Goal: Task Accomplishment & Management: Manage account settings

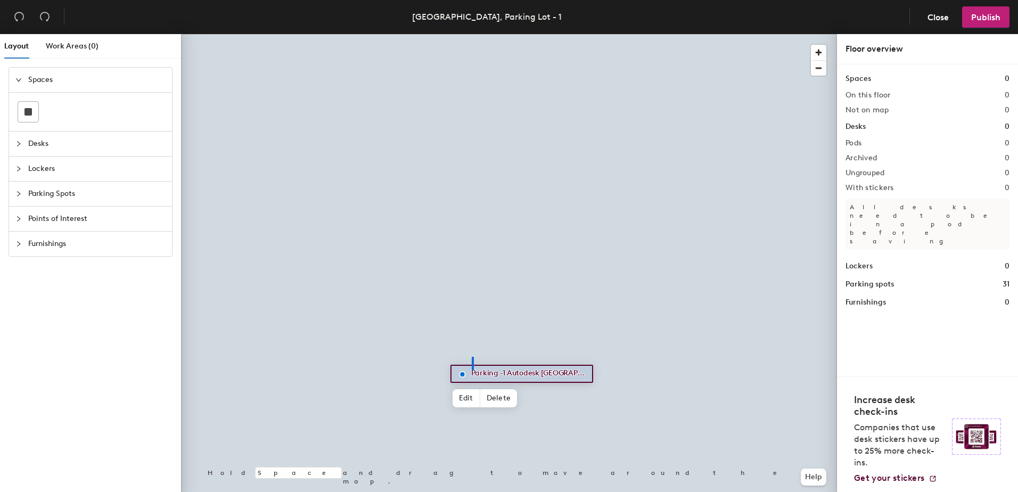
click at [472, 34] on div at bounding box center [509, 34] width 656 height 0
click at [468, 398] on span "Edit" at bounding box center [466, 398] width 28 height 18
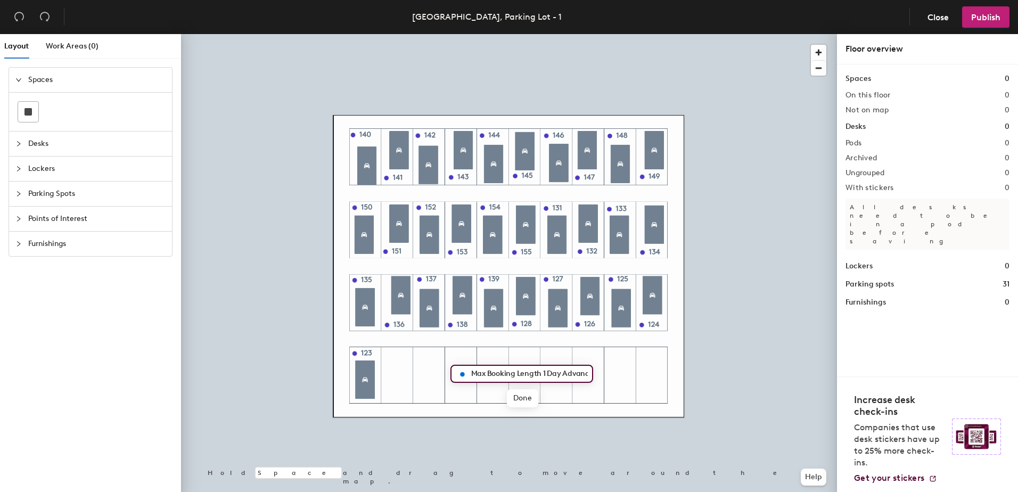
scroll to position [0, 326]
type input "Max Booking Length 1 Day Advanced Booking Threshold 3 days Automatically cancel…"
click at [516, 403] on span "Done" at bounding box center [522, 398] width 31 height 18
click at [459, 382] on span "Edit" at bounding box center [466, 380] width 28 height 18
click at [537, 355] on input "Max Booking Length 1 Day Advanced Booking Threshold 3 days Automatically cancel…" at bounding box center [527, 355] width 119 height 15
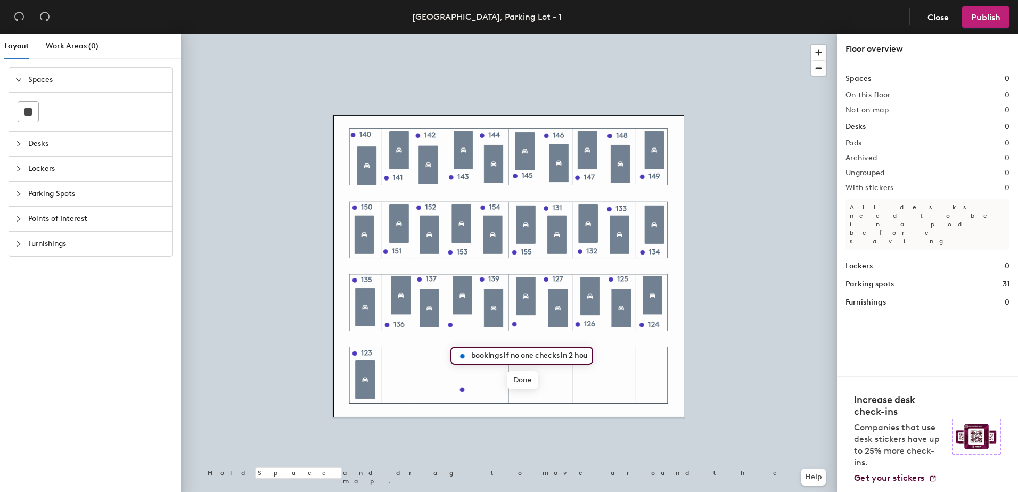
click at [619, 355] on div "Max Booking Length 1 Day Advanced Booking Threshold 3 days Automatically cancel…" at bounding box center [509, 265] width 656 height 462
type input "Max Booking Length 1 Day"
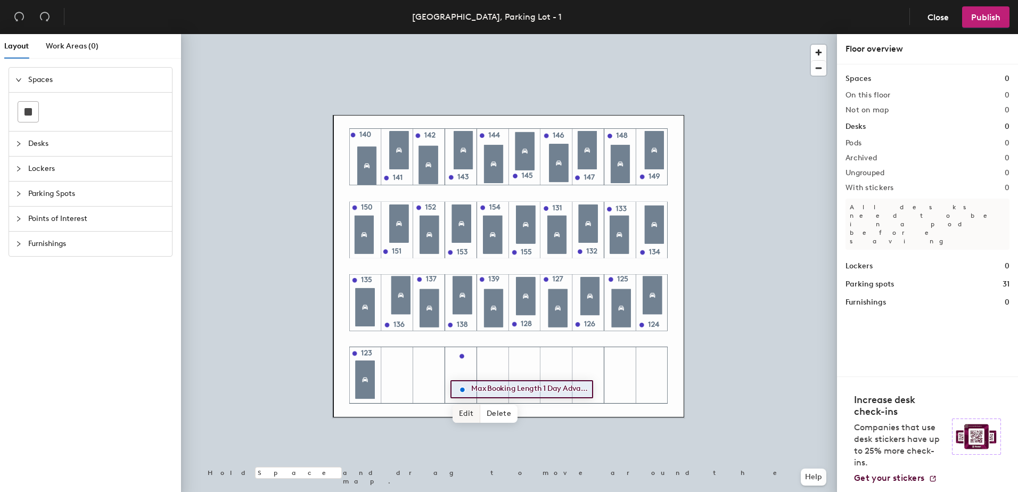
click at [467, 417] on span "Edit" at bounding box center [466, 414] width 28 height 18
click at [486, 389] on input "Max Booking Length 1 Day Advanced Booking Threshold 3 days Automatically cancel…" at bounding box center [527, 389] width 119 height 15
click at [332, 389] on div "Max Booking Length 1 Day Advanced Booking Threshold 3 days Automatically cancel…" at bounding box center [509, 265] width 656 height 462
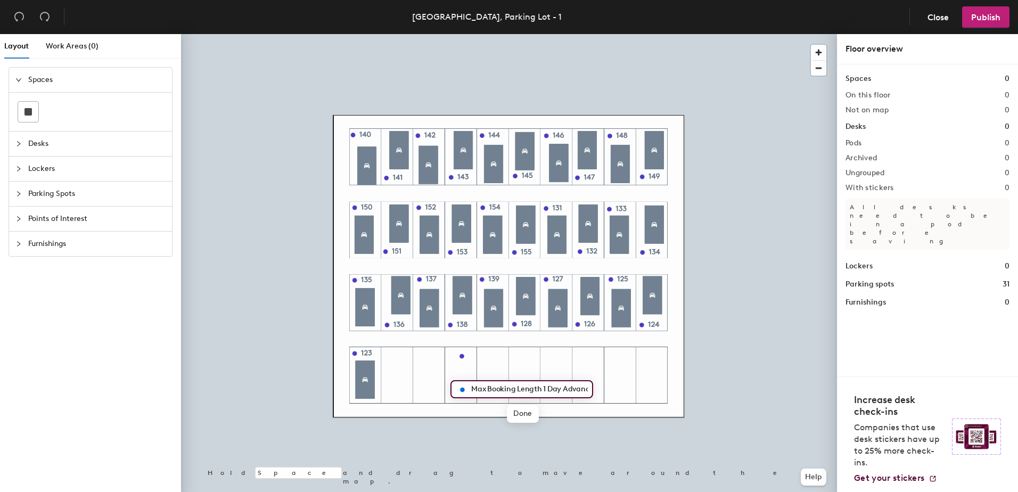
click at [536, 388] on input "Max Booking Length 1 Day Advanced Booking Threshold 3 days Automatically cancel…" at bounding box center [527, 389] width 119 height 15
click at [306, 386] on div "Max Booking Length 1 Day Advanced Booking Threshold 3 days Automatically cancel…" at bounding box center [509, 265] width 656 height 462
type input "Advanced Booking Threshold 3 days Automatically cancel advance bookings if no o…"
click at [525, 409] on span "Done" at bounding box center [522, 414] width 31 height 18
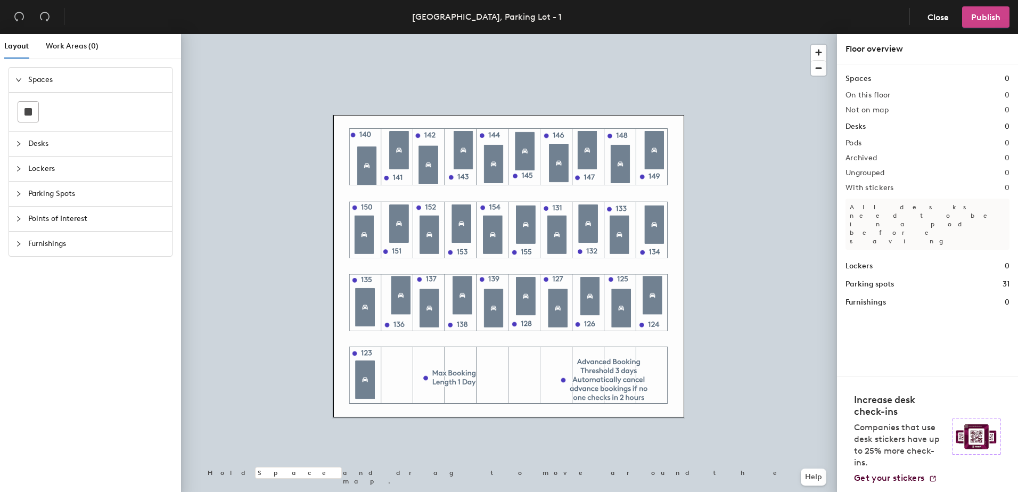
click at [977, 18] on span "Publish" at bounding box center [985, 17] width 29 height 10
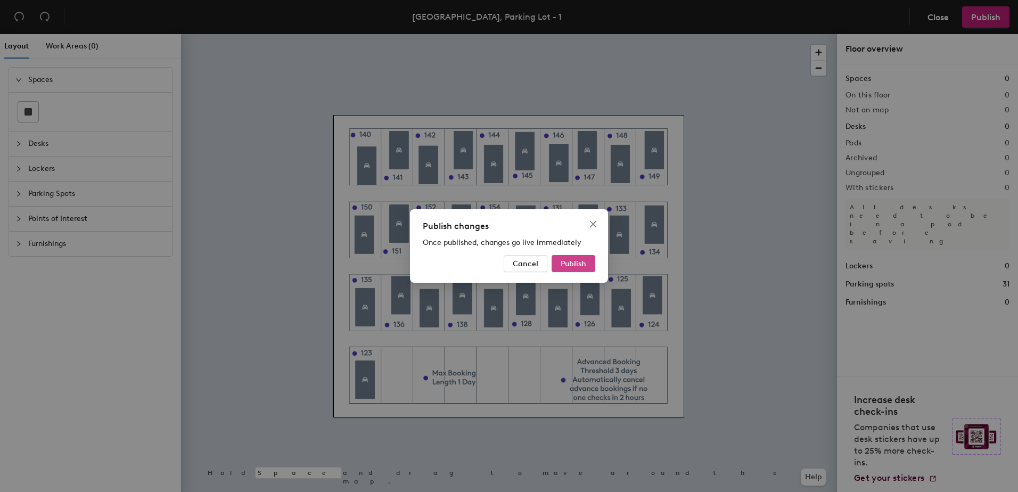
click at [595, 262] on button "Publish" at bounding box center [574, 263] width 44 height 17
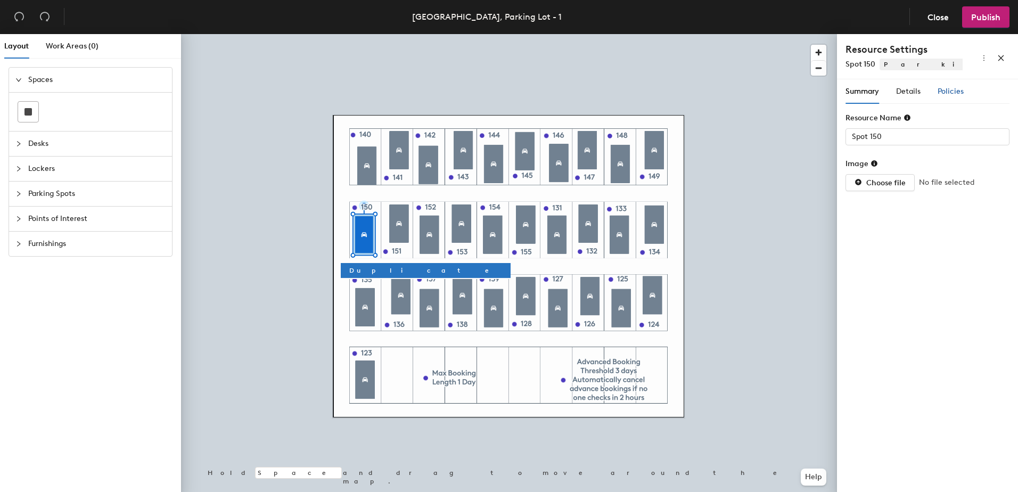
click at [946, 89] on span "Policies" at bounding box center [950, 91] width 26 height 9
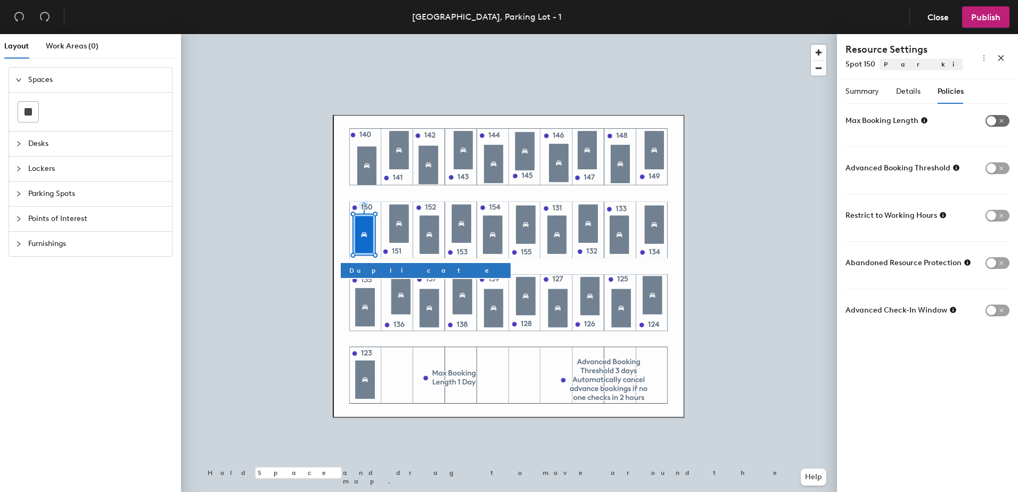
click at [998, 122] on span "button" at bounding box center [997, 121] width 24 height 12
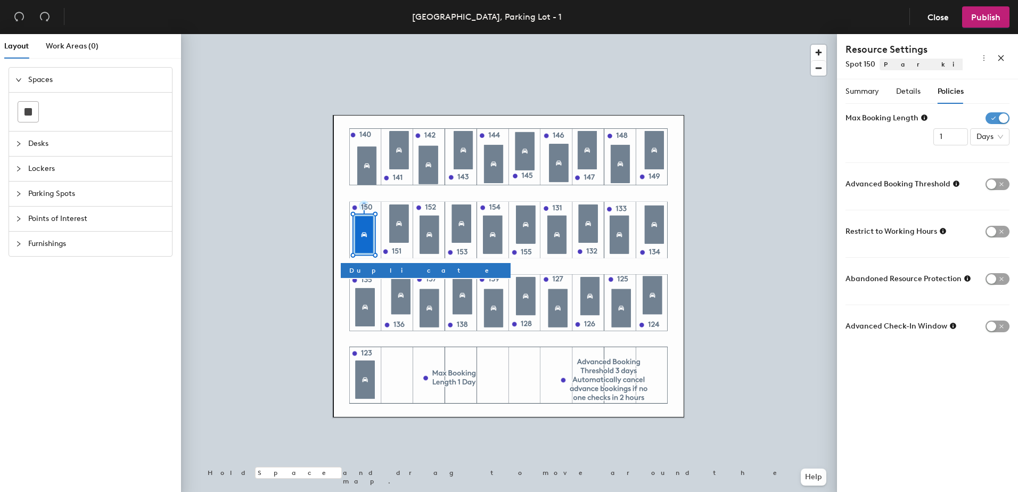
click at [994, 118] on span "button" at bounding box center [997, 118] width 24 height 12
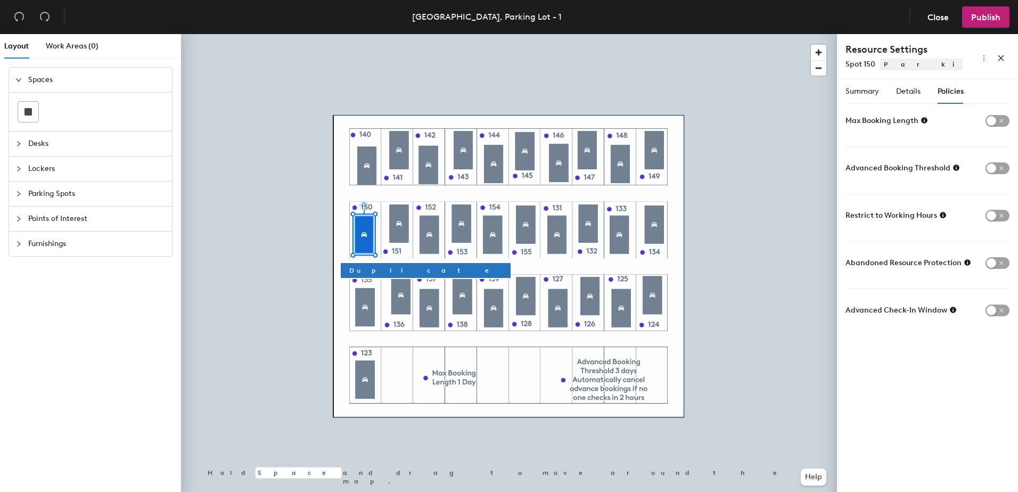
click at [923, 119] on icon at bounding box center [924, 120] width 6 height 6
drag, startPoint x: 885, startPoint y: 81, endPoint x: 905, endPoint y: 90, distance: 21.9
click at [905, 90] on div "Restrict how long a reservation can last." at bounding box center [923, 87] width 133 height 31
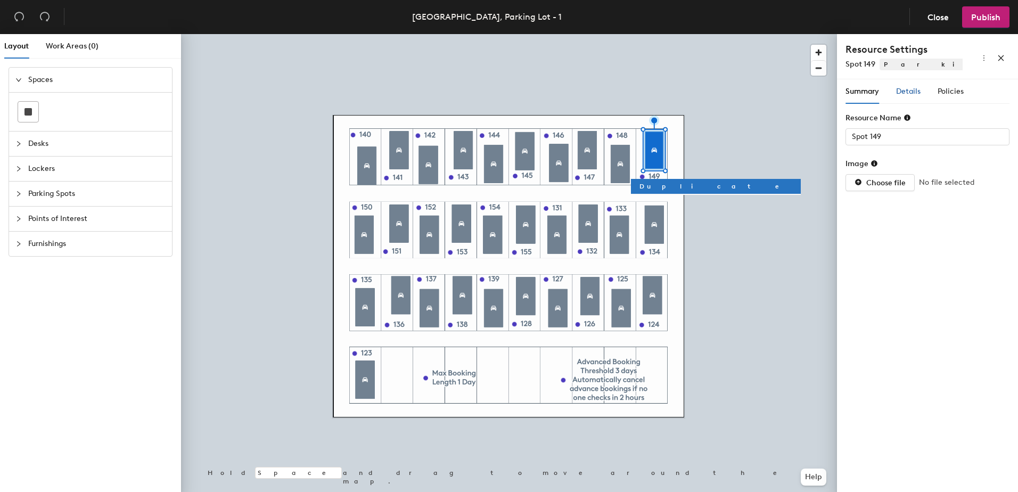
click at [916, 92] on span "Details" at bounding box center [908, 91] width 24 height 9
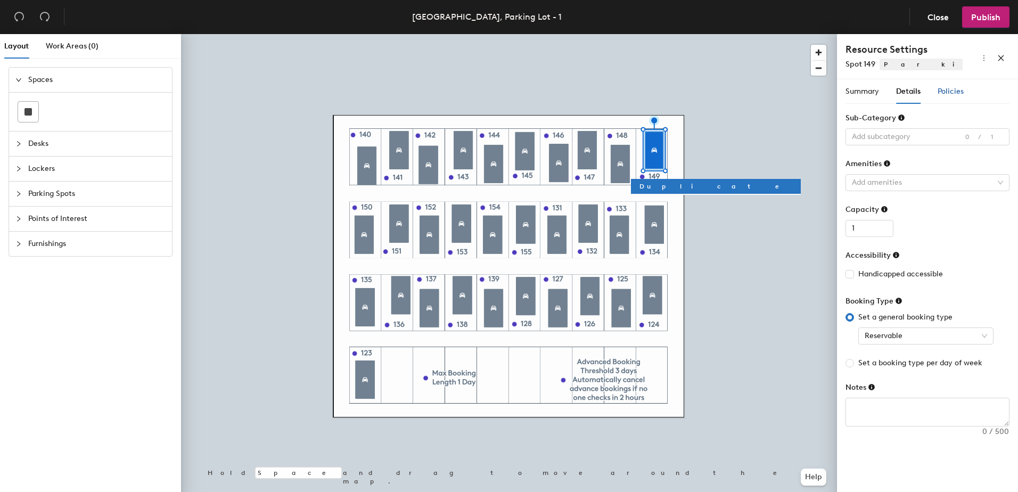
click at [953, 93] on span "Policies" at bounding box center [950, 91] width 26 height 9
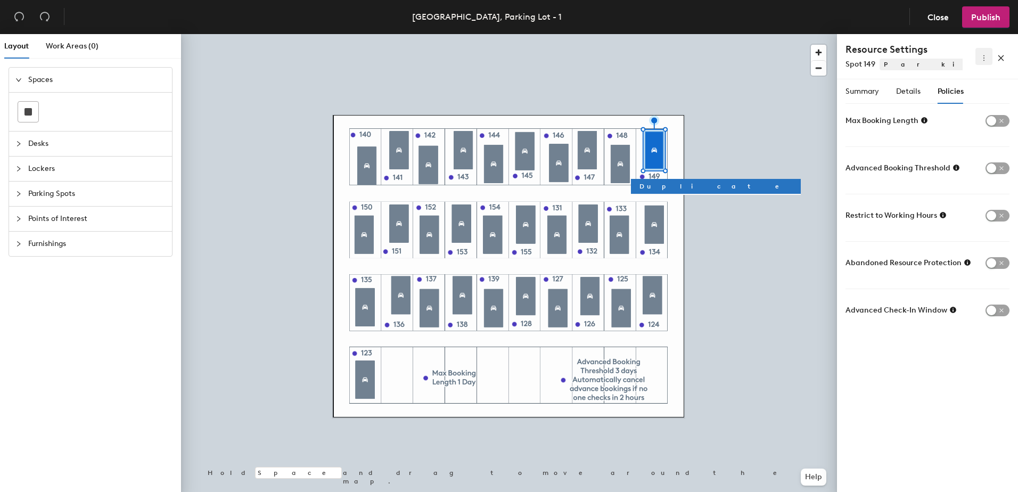
click at [981, 56] on icon "more" at bounding box center [983, 57] width 7 height 7
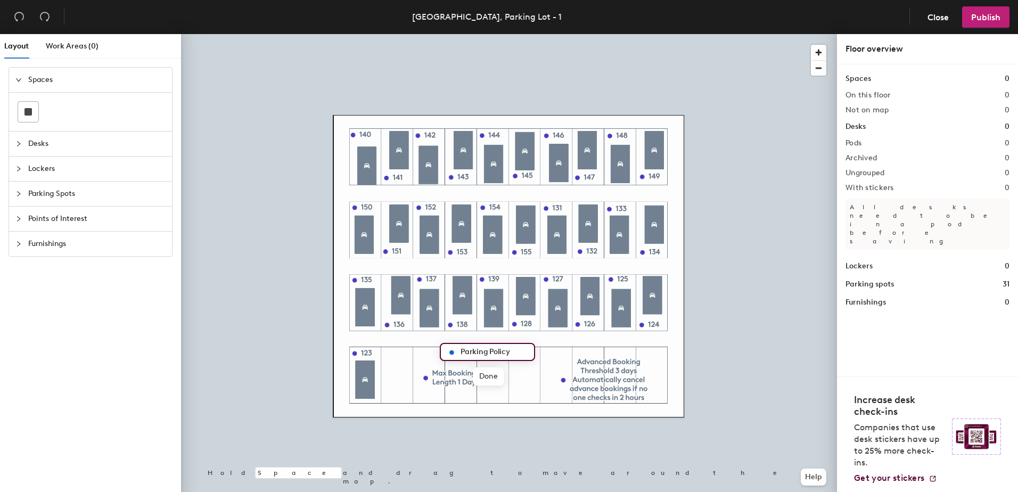
type input "Parking Policy"
click at [435, 380] on span "Edit" at bounding box center [430, 376] width 28 height 18
click at [435, 34] on div at bounding box center [509, 34] width 656 height 0
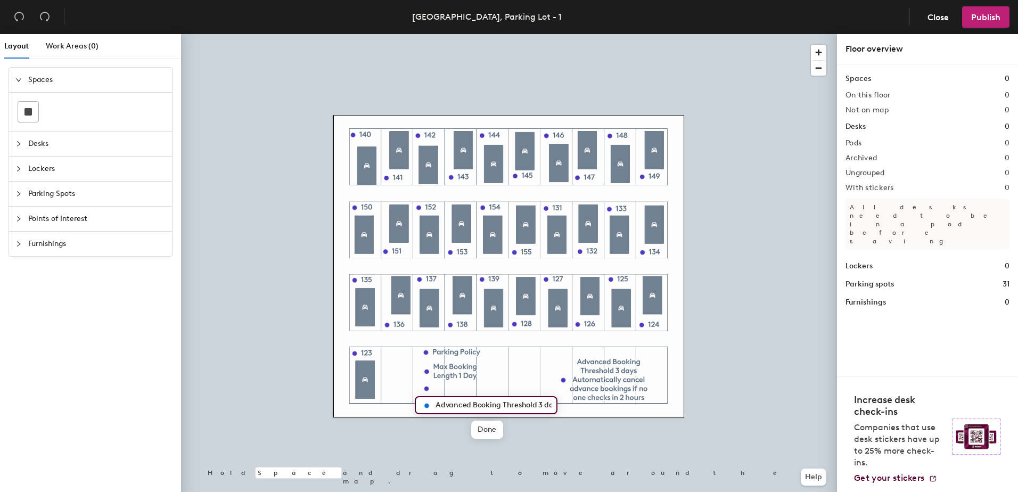
scroll to position [0, 235]
click at [462, 405] on input "Advanced Booking Threshold 3 days Automatically cancel advance bookings if no o…" at bounding box center [492, 405] width 119 height 15
drag, startPoint x: 506, startPoint y: 402, endPoint x: 428, endPoint y: 402, distance: 77.7
click at [428, 402] on div "Advanced Booking Threshold 3 days Automatically cancel advance bookings if no o…" at bounding box center [486, 405] width 143 height 18
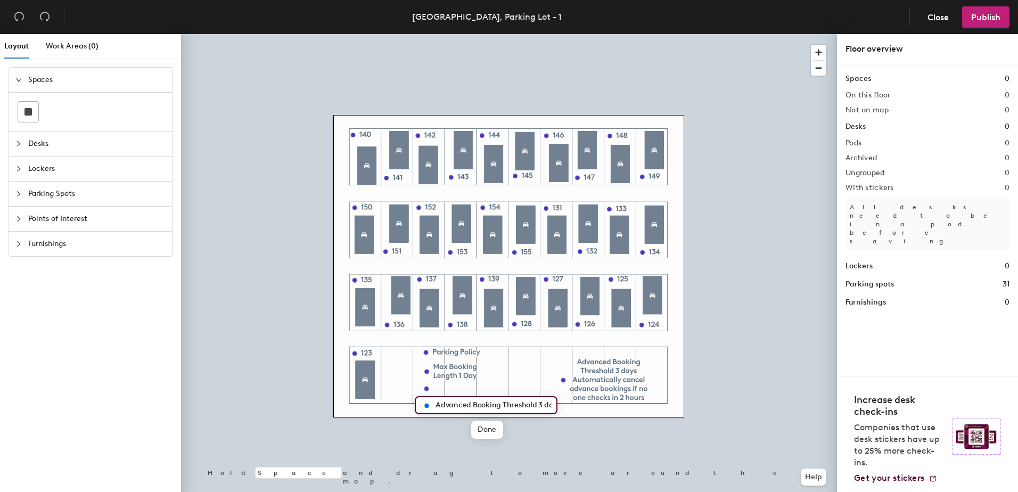
click at [508, 405] on input "Advanced Booking Threshold 3 days Automatically cancel advance bookings if no o…" at bounding box center [492, 405] width 119 height 15
click at [215, 393] on div "Advanced Booking Threshold 3 days Automatically cancel advance bookings if no o…" at bounding box center [509, 265] width 656 height 462
type input "Automatically cancel advance bookings if no one checks in 2 hours"
click at [487, 429] on span "Done" at bounding box center [486, 430] width 31 height 18
click at [431, 410] on span "Edit" at bounding box center [431, 413] width 28 height 18
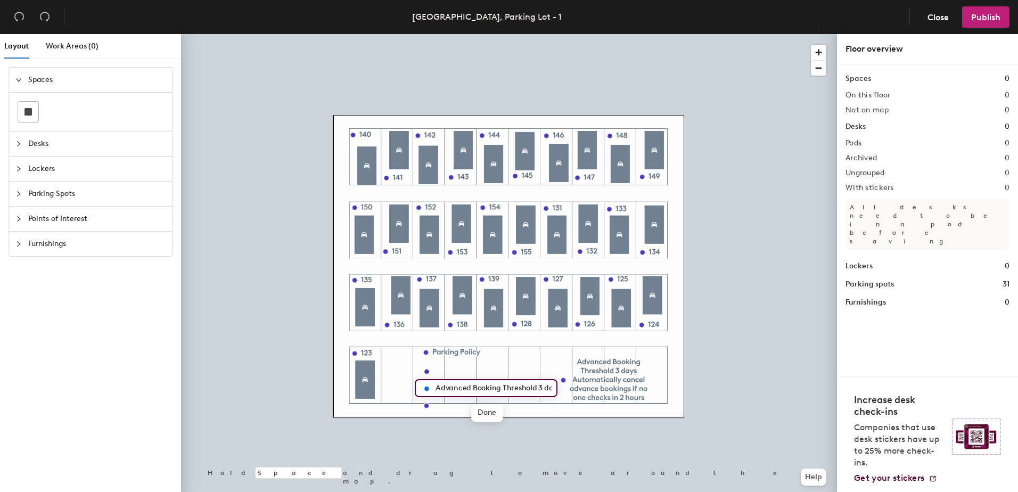
scroll to position [0, 235]
click at [485, 385] on input "Advanced Booking Threshold 3 days Automatically cancel advance bookings if no o…" at bounding box center [492, 388] width 119 height 15
click at [343, 397] on div "Advanced Booking Threshold 3 days Automatically cancel advance bookings if no o…" at bounding box center [509, 265] width 656 height 462
click at [545, 386] on input "Advanced Booking Threshold 3 days Automatically cancel advance bookings if no o…" at bounding box center [492, 388] width 119 height 15
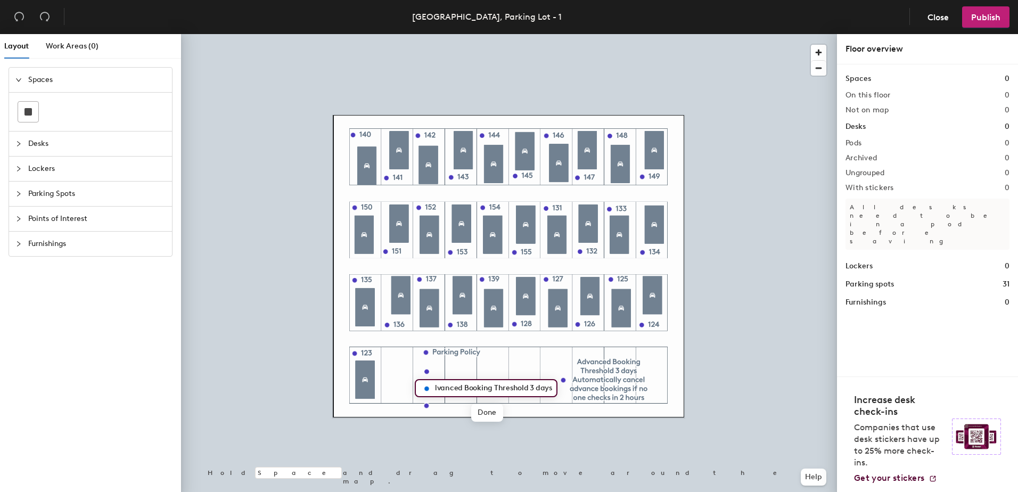
scroll to position [0, 6]
type input "Advanced Booking Threshold 3 days"
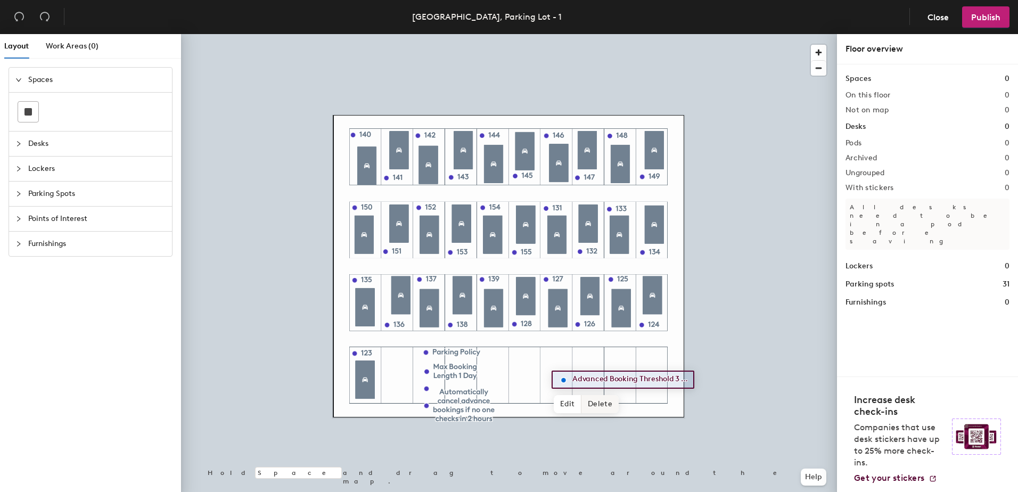
click at [604, 403] on span "Delete" at bounding box center [599, 404] width 37 height 18
click at [999, 19] on span "Publish" at bounding box center [985, 17] width 29 height 10
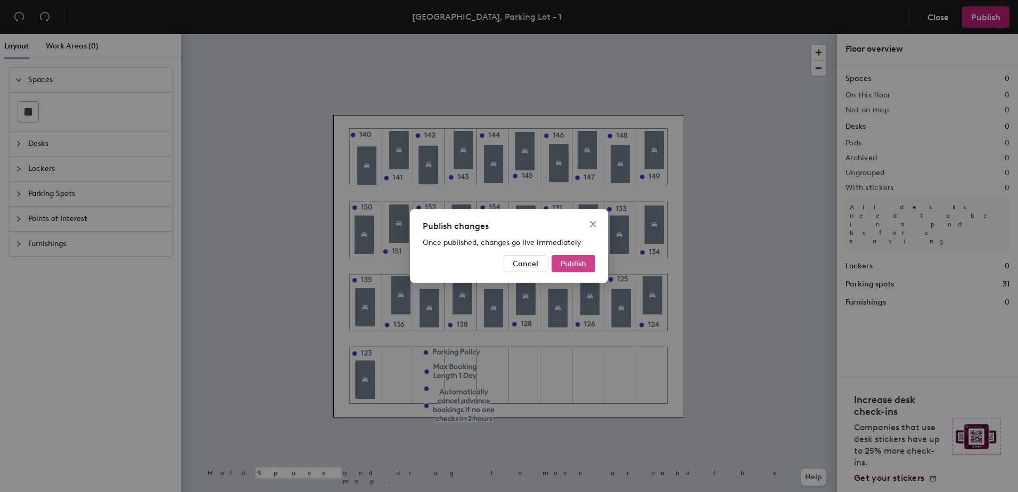
click at [582, 268] on span "Publish" at bounding box center [574, 263] width 26 height 9
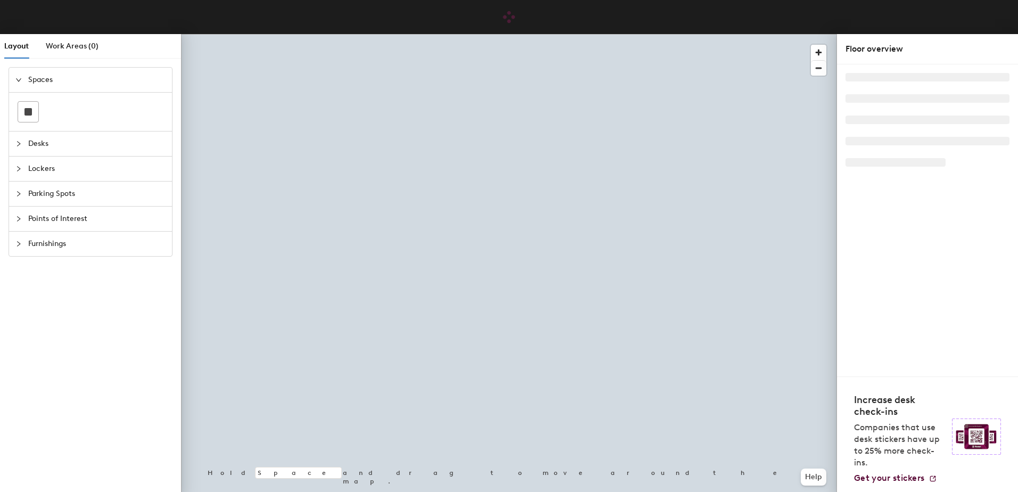
click at [19, 80] on icon "expanded" at bounding box center [18, 80] width 6 height 6
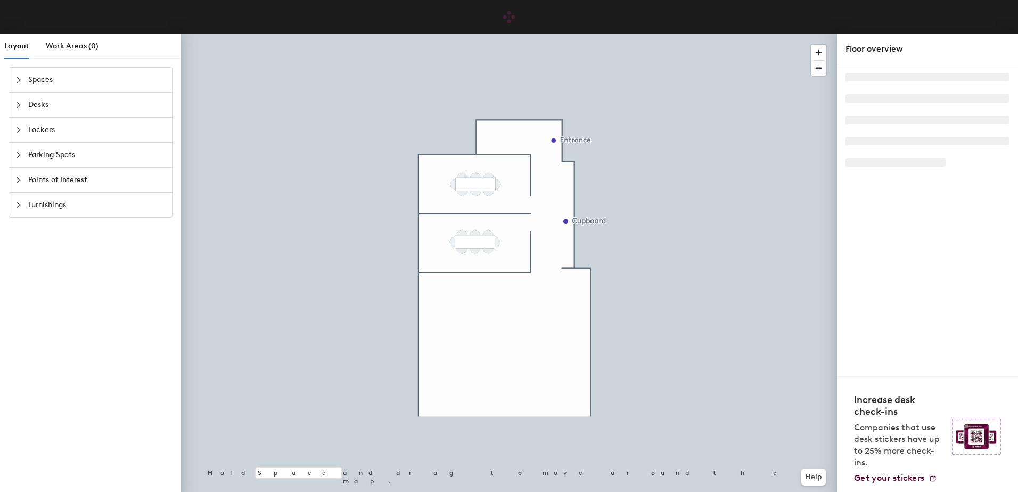
click at [18, 80] on icon "collapsed" at bounding box center [18, 80] width 6 height 6
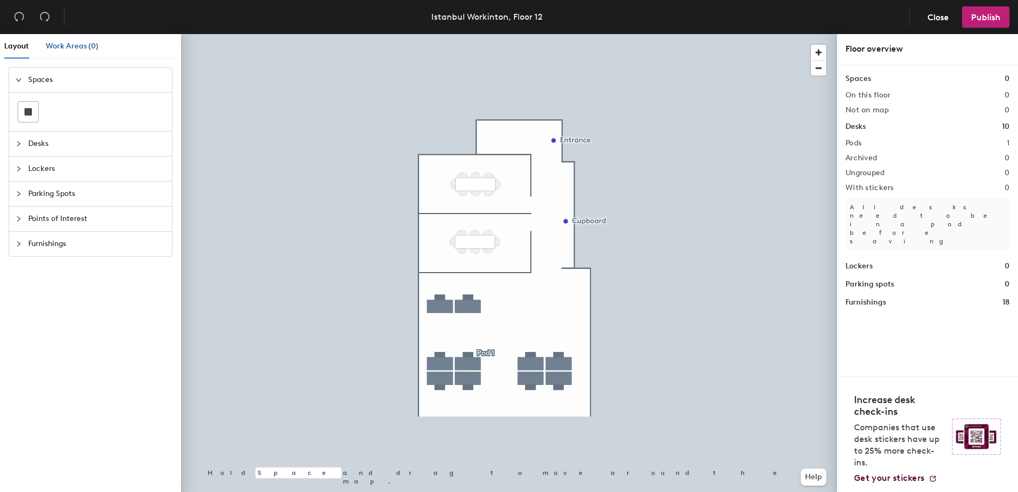
click at [63, 51] on div "Work Areas (0)" at bounding box center [72, 46] width 53 height 12
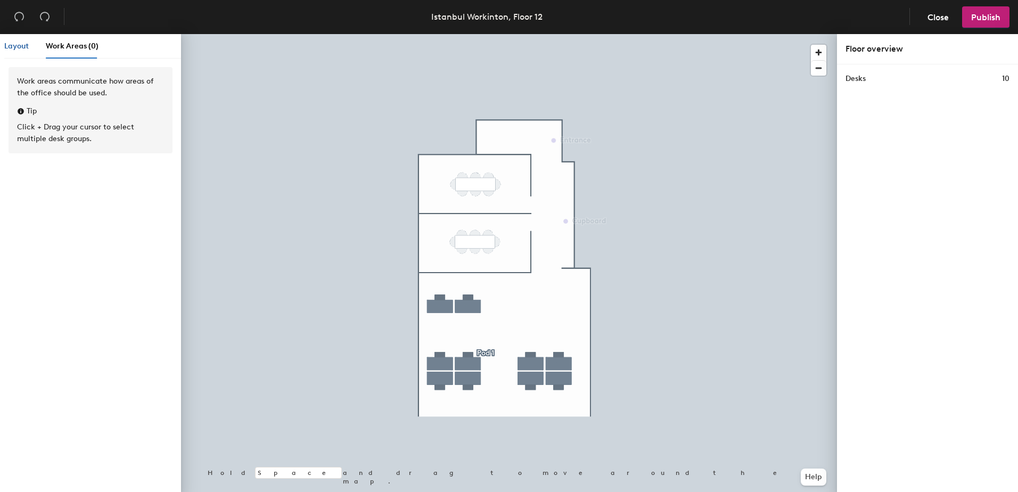
click at [19, 51] on div "Layout" at bounding box center [16, 46] width 24 height 12
